Goal: Task Accomplishment & Management: Manage account settings

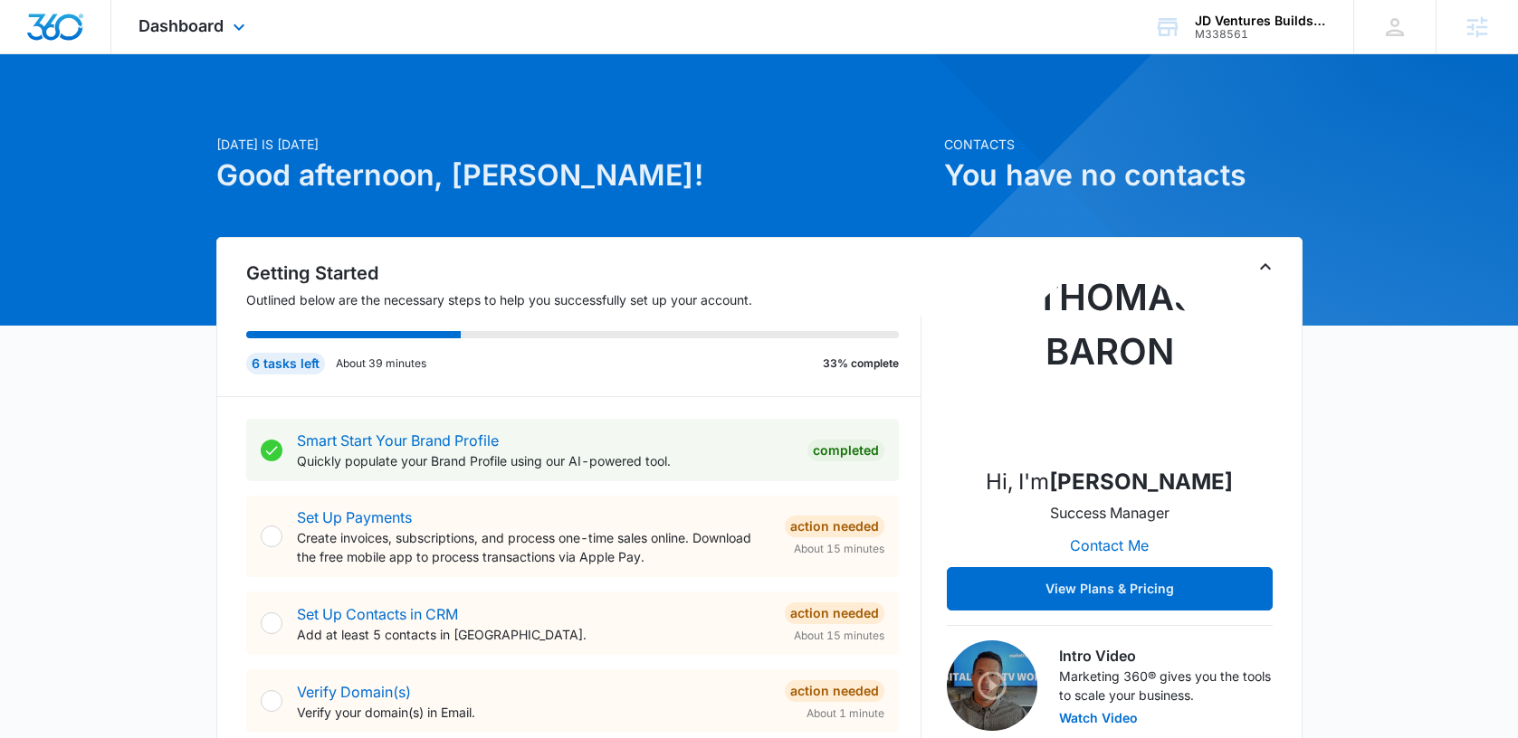
click at [176, 14] on div "Dashboard Apps Reputation Websites Forms CRM Email Social Content Ads Intellige…" at bounding box center [194, 26] width 166 height 53
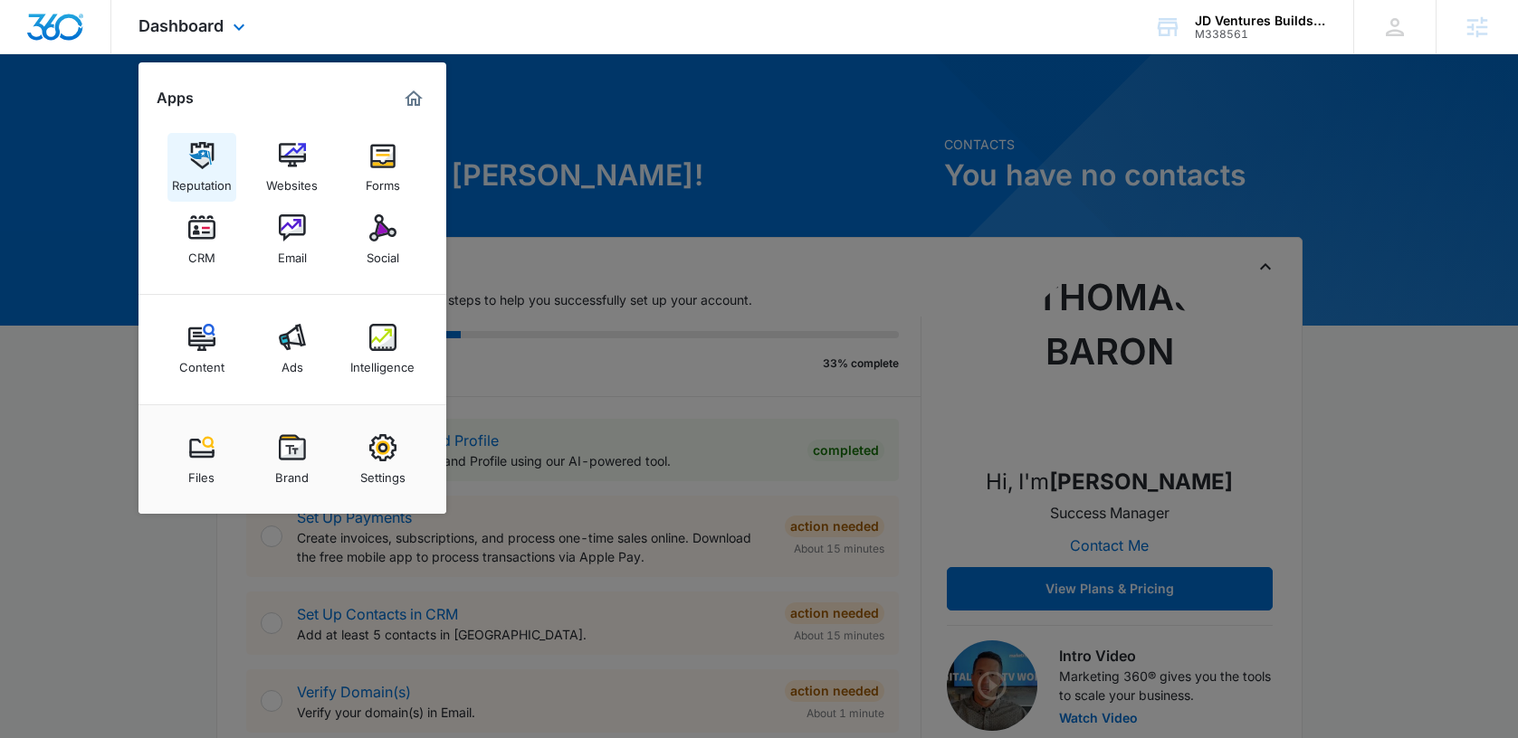
click at [212, 164] on img at bounding box center [201, 155] width 27 height 27
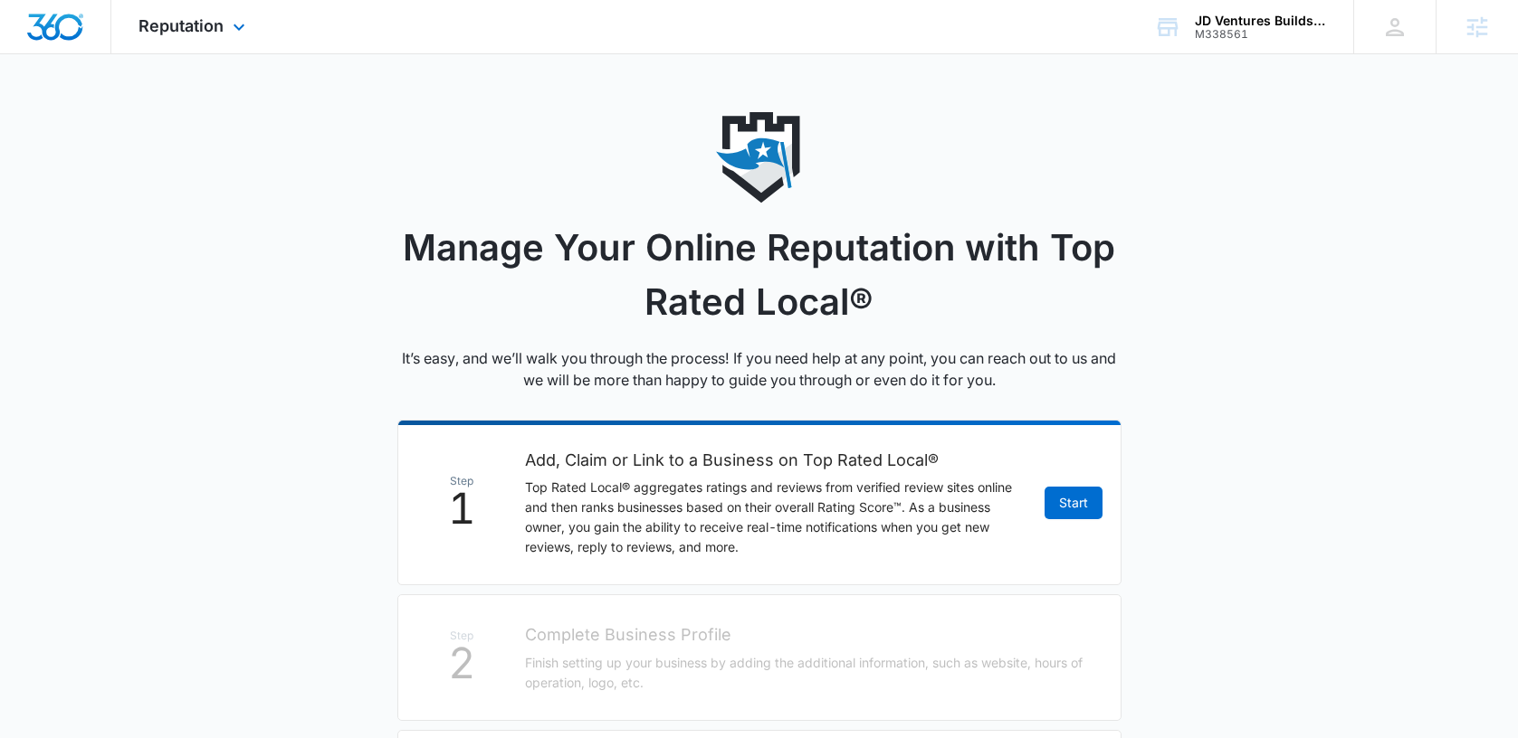
click at [88, 32] on div at bounding box center [55, 26] width 111 height 53
click at [66, 23] on img "Dashboard" at bounding box center [55, 27] width 58 height 27
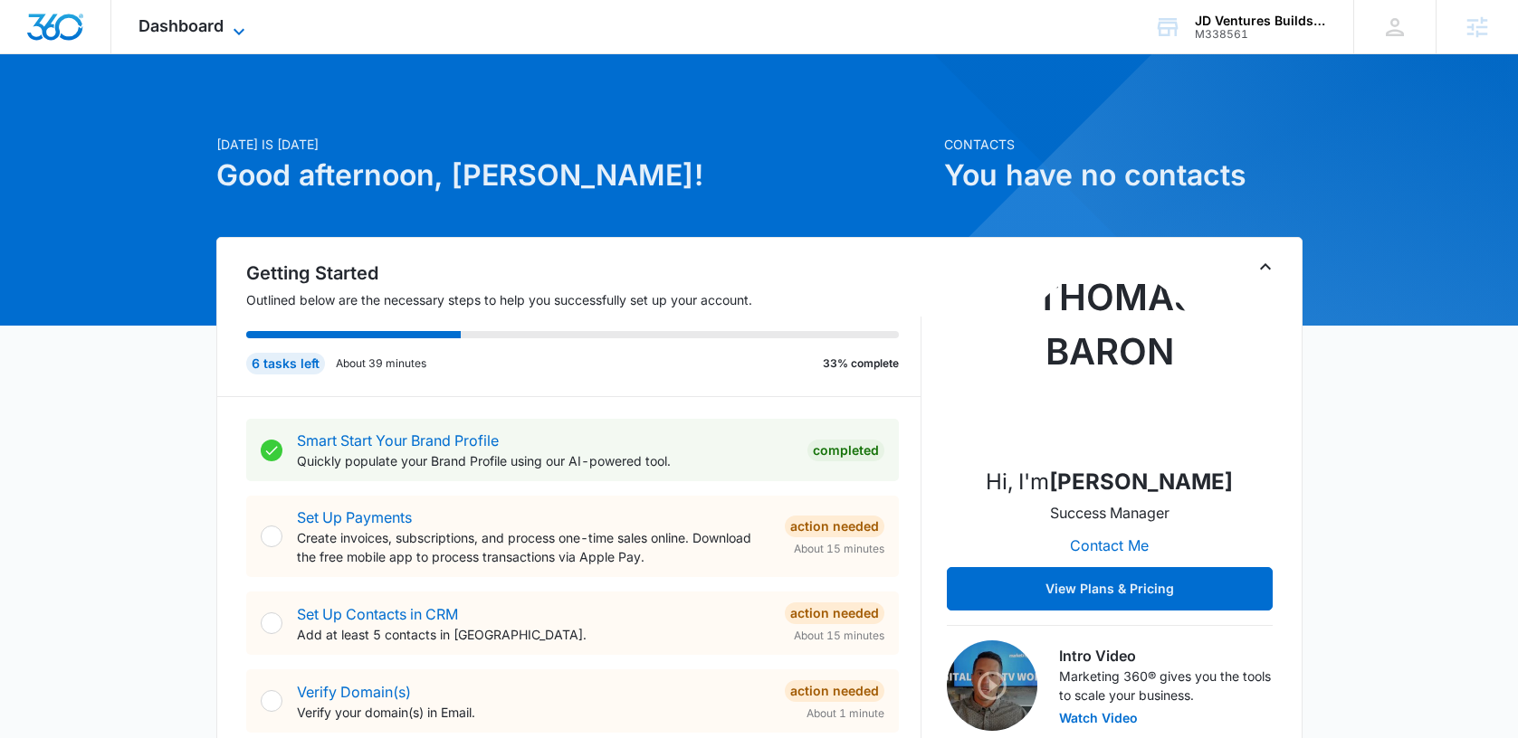
click at [197, 25] on span "Dashboard" at bounding box center [180, 25] width 85 height 19
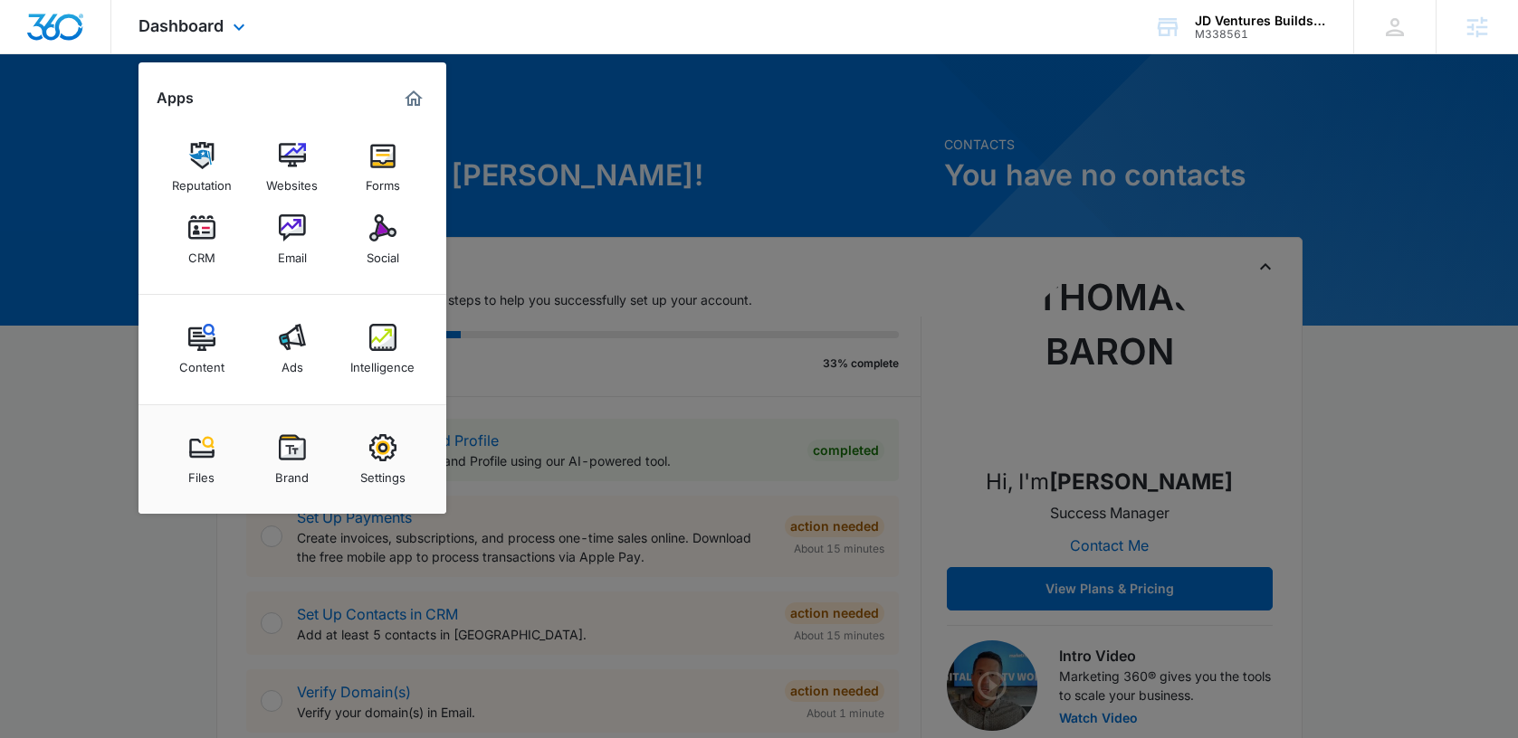
click at [224, 29] on div "Dashboard Apps Reputation Websites Forms CRM Email Social Content Ads Intellige…" at bounding box center [194, 26] width 166 height 53
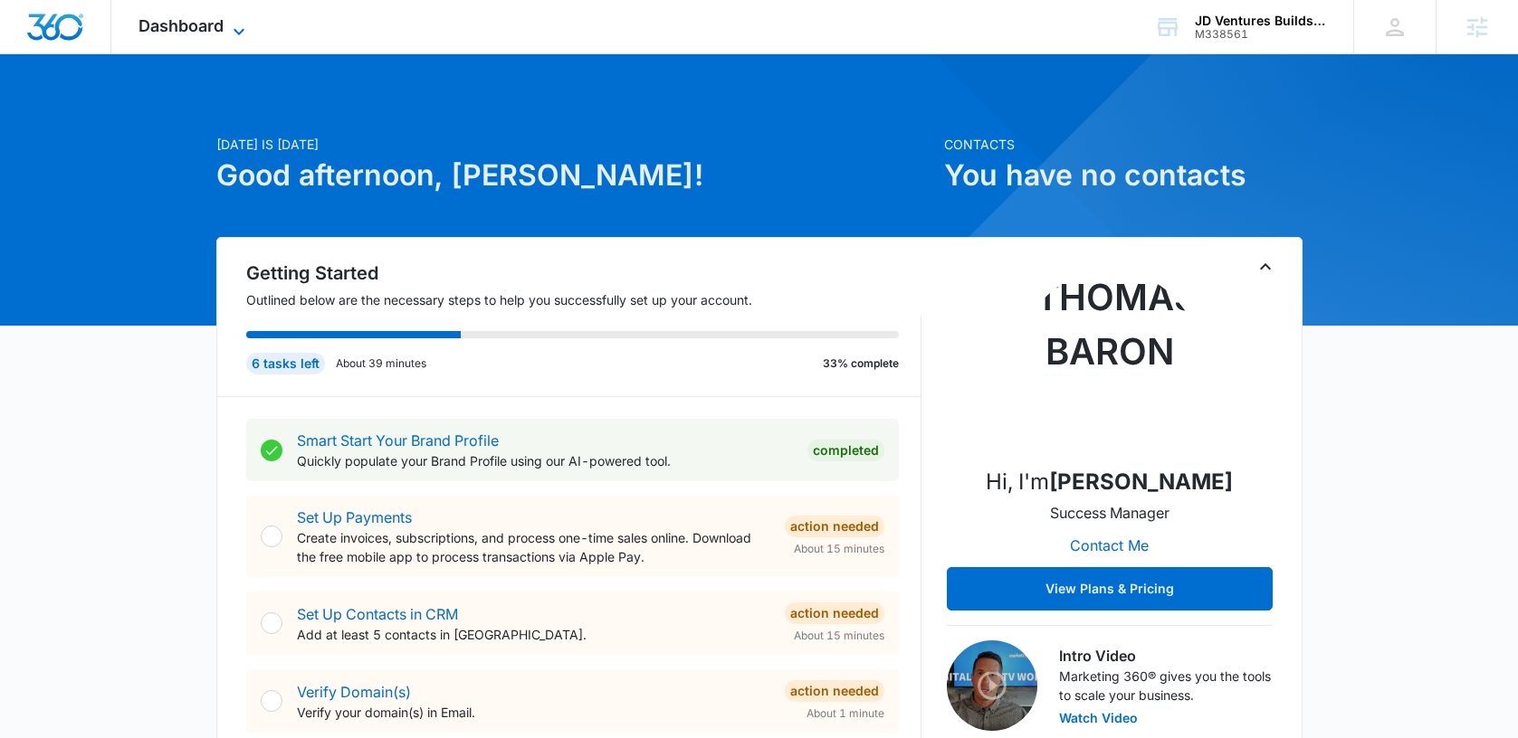
click at [224, 24] on span "Dashboard" at bounding box center [180, 25] width 85 height 19
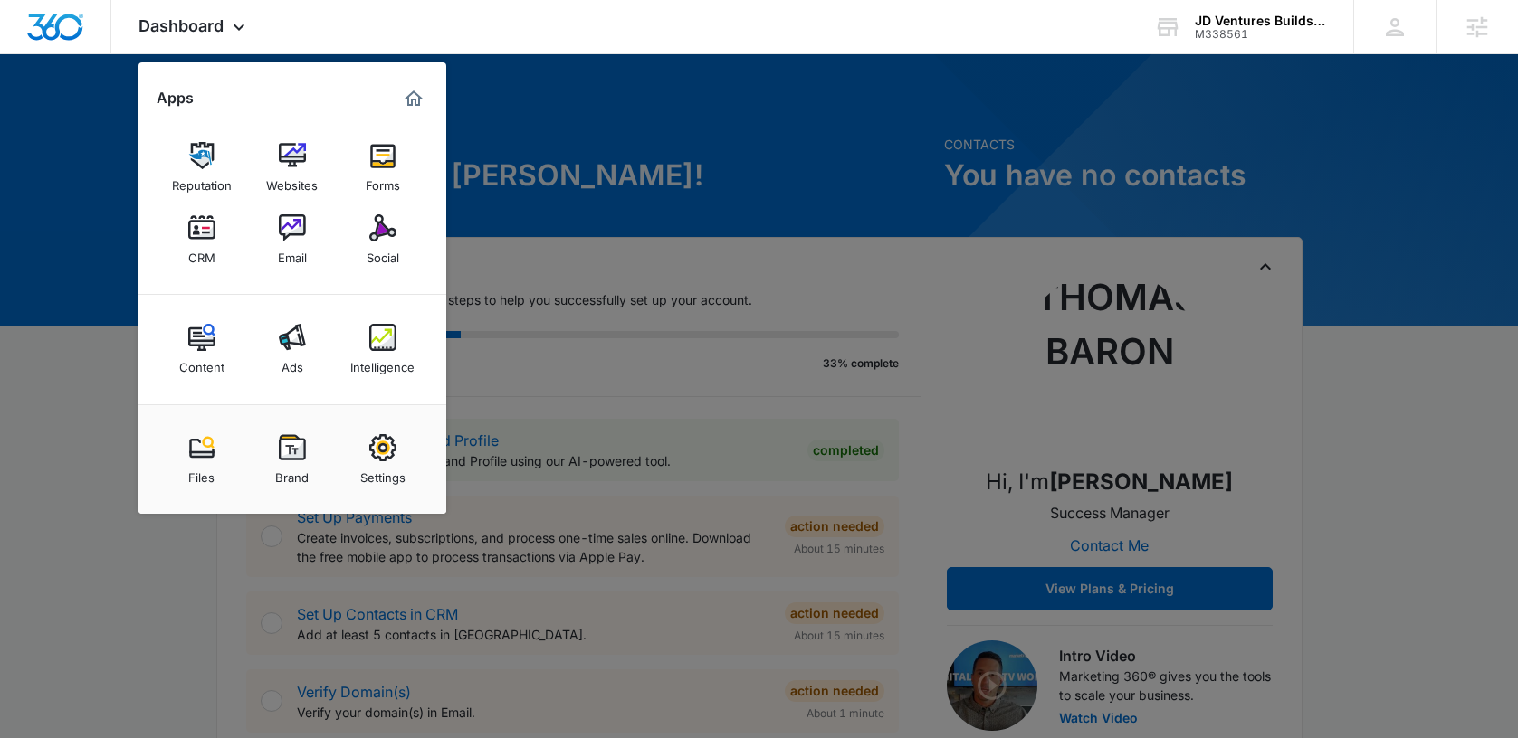
click at [283, 243] on div "Email" at bounding box center [292, 254] width 29 height 24
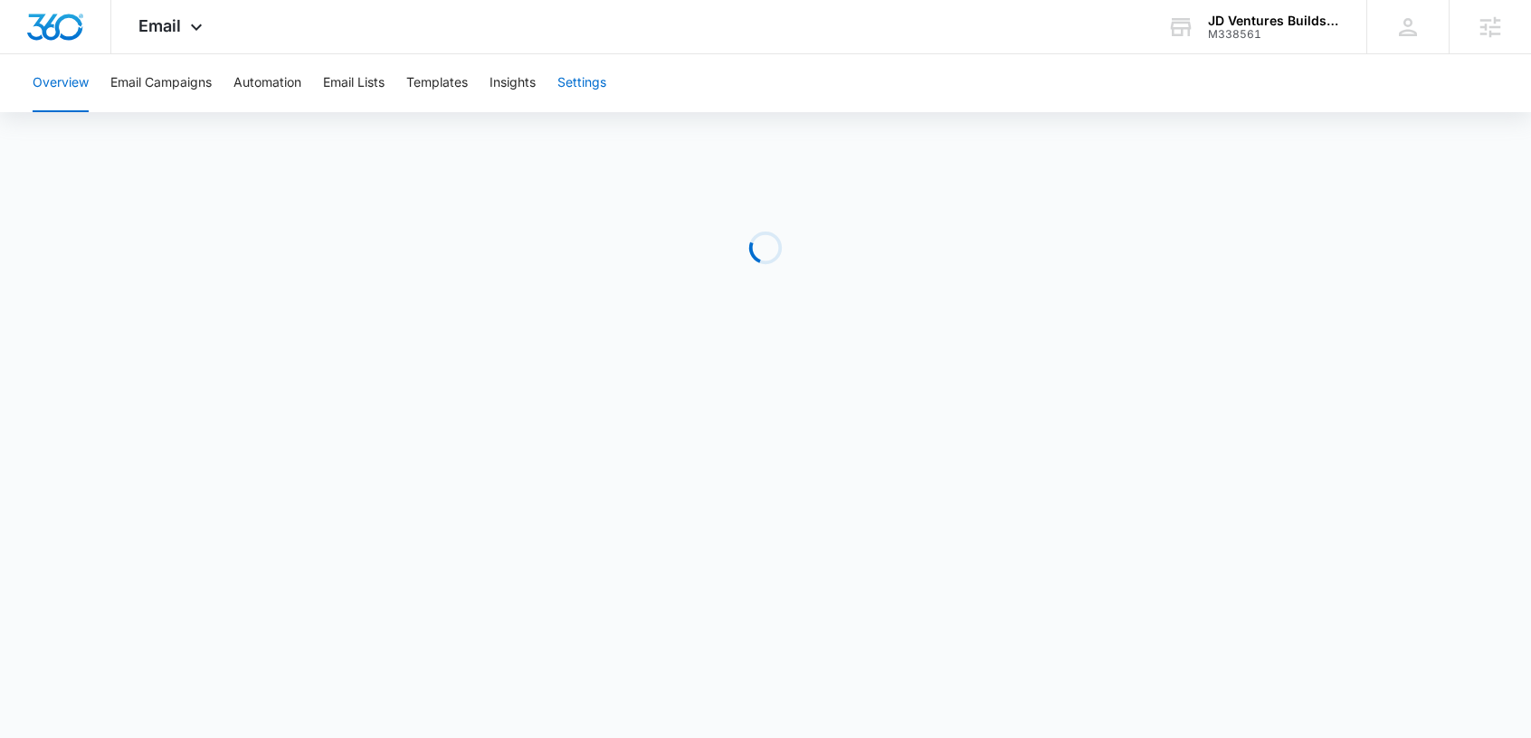
click at [576, 89] on button "Settings" at bounding box center [581, 83] width 49 height 58
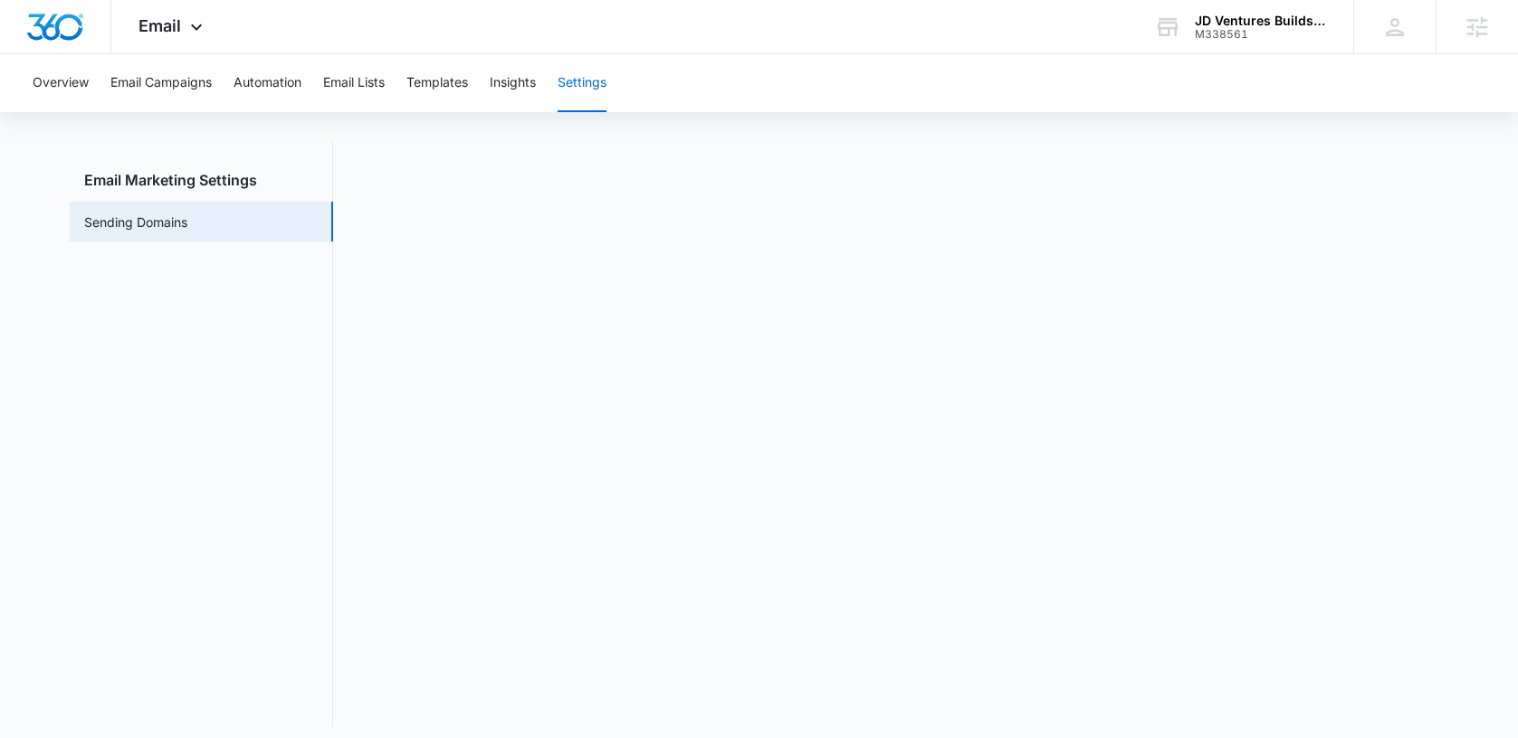
scroll to position [33, 0]
